Goal: Navigation & Orientation: Find specific page/section

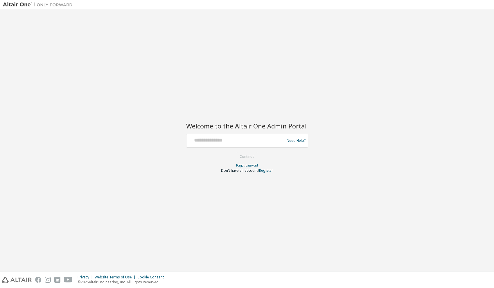
click at [241, 144] on div at bounding box center [236, 140] width 95 height 11
click at [223, 139] on input "text" at bounding box center [236, 139] width 95 height 8
type input "**********"
click at [239, 157] on button "Continue" at bounding box center [246, 156] width 27 height 9
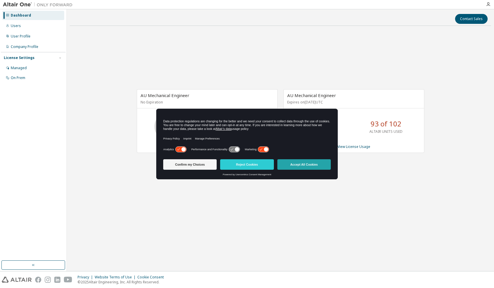
click at [308, 164] on button "Accept All Cookies" at bounding box center [303, 164] width 53 height 10
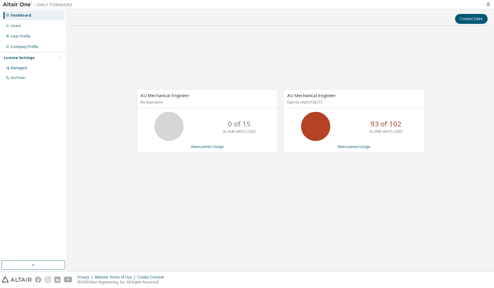
click at [324, 57] on div "AU Mechanical Engineer No Expiration 0 of 15 ALTAIR UNITS USED View License Usa…" at bounding box center [280, 123] width 421 height 187
click at [212, 179] on div "AU Mechanical Engineer No Expiration 0 of 15 ALTAIR UNITS USED View License Usa…" at bounding box center [280, 123] width 421 height 187
